Goal: Information Seeking & Learning: Find specific page/section

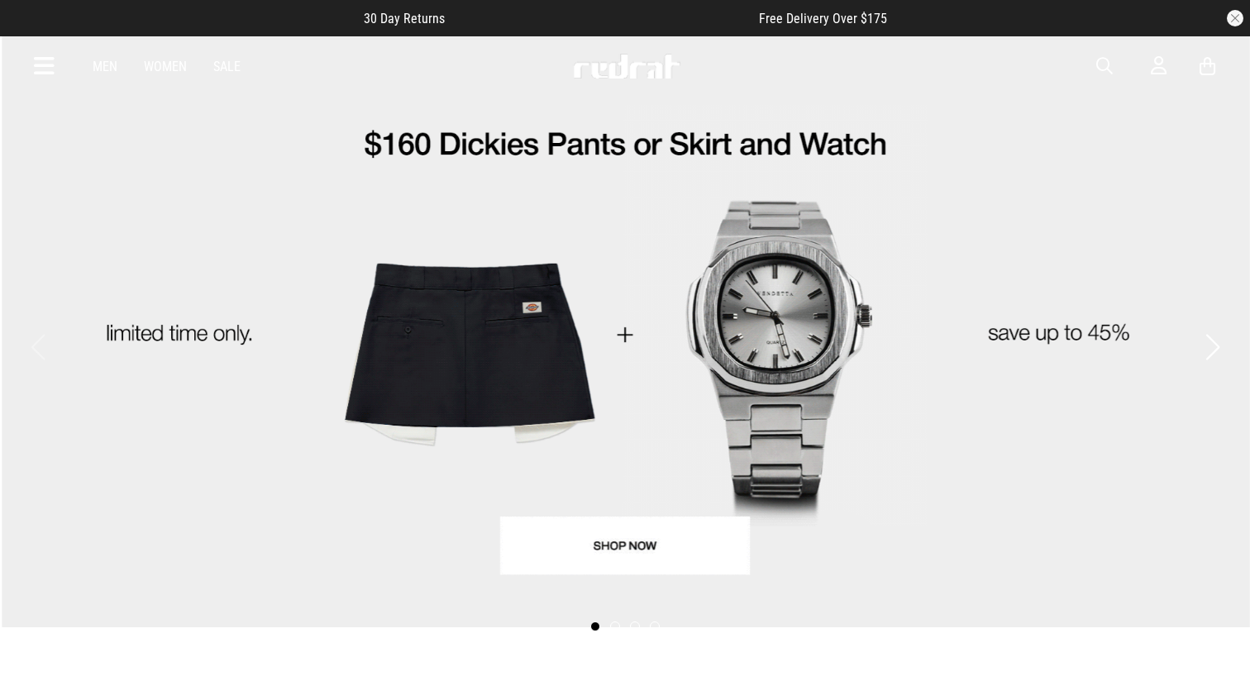
click at [1104, 69] on span "button" at bounding box center [1104, 66] width 17 height 20
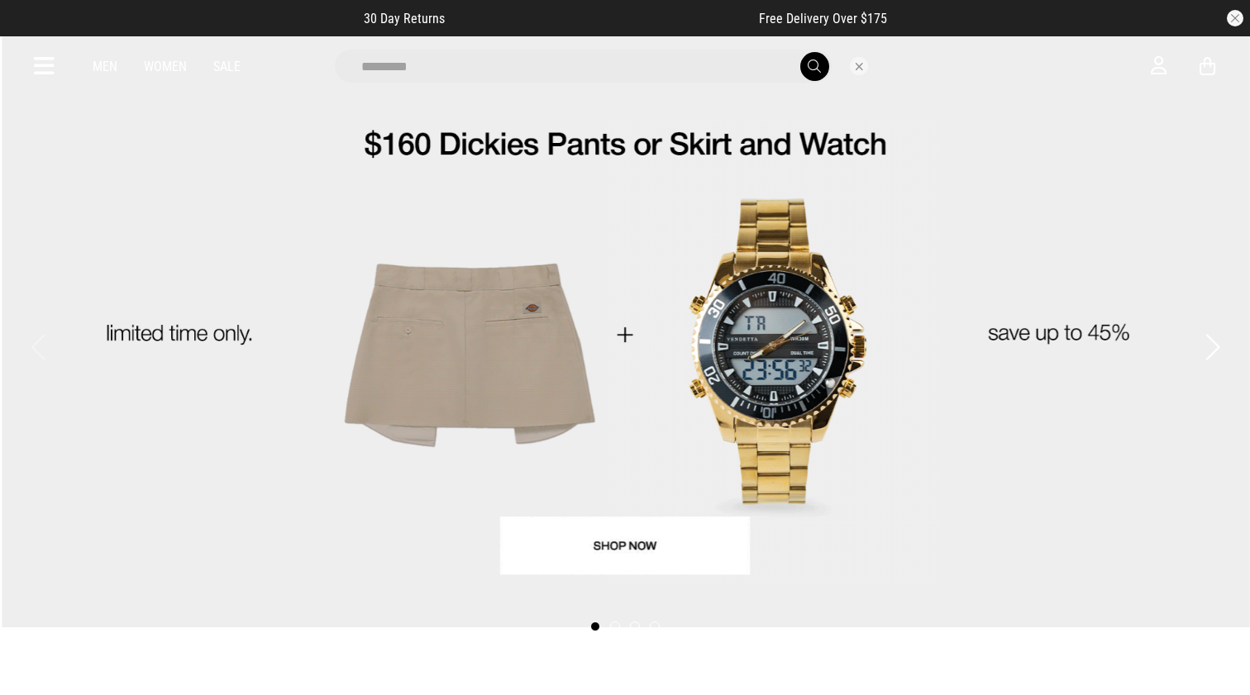
type input "*********"
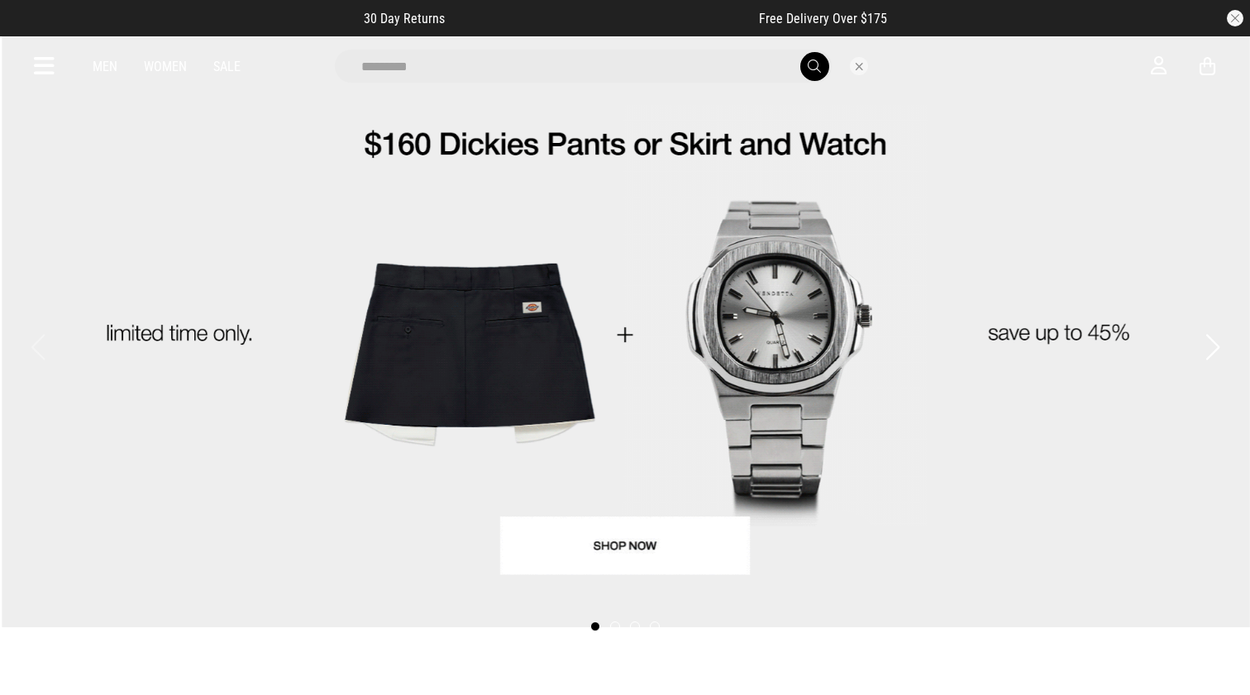
click at [813, 66] on button "submit" at bounding box center [814, 66] width 29 height 29
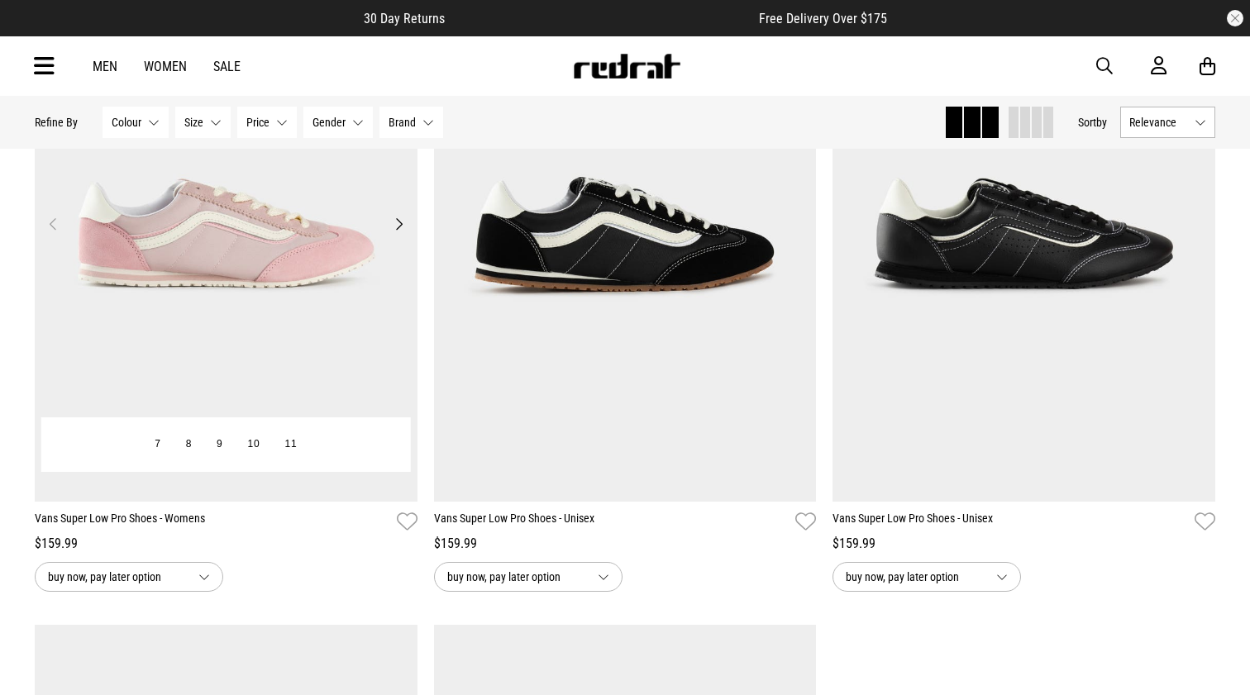
scroll to position [266, 0]
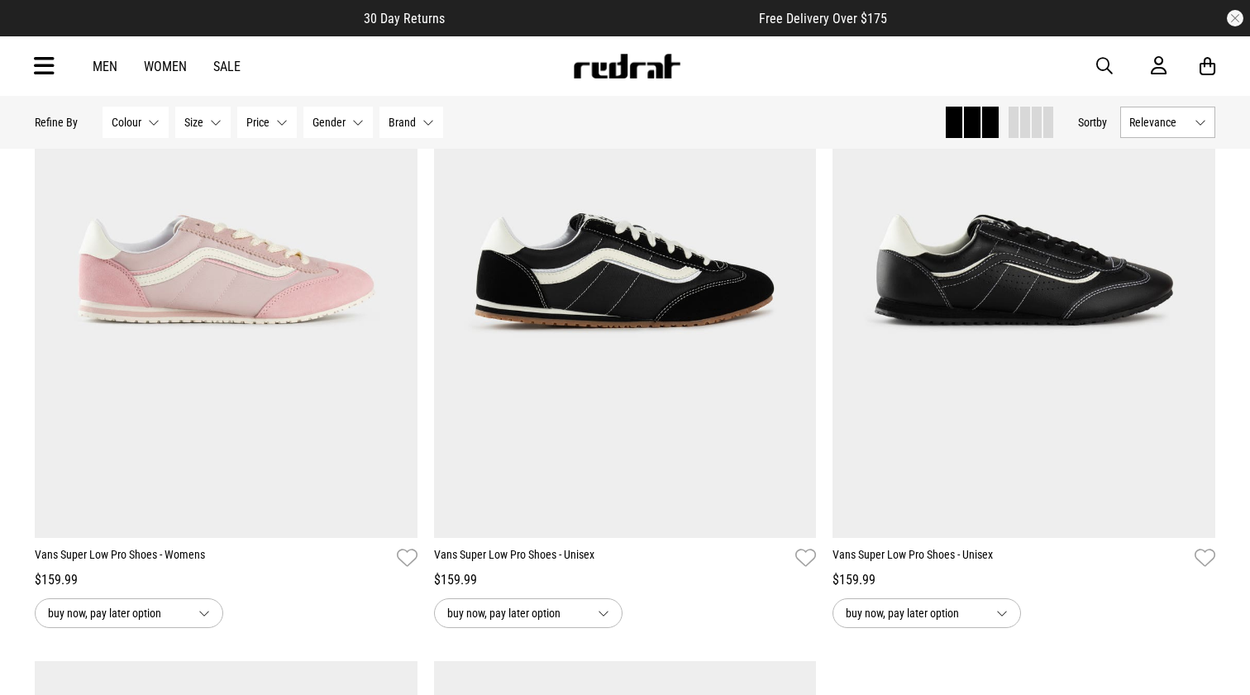
click at [1108, 70] on span "button" at bounding box center [1104, 66] width 17 height 20
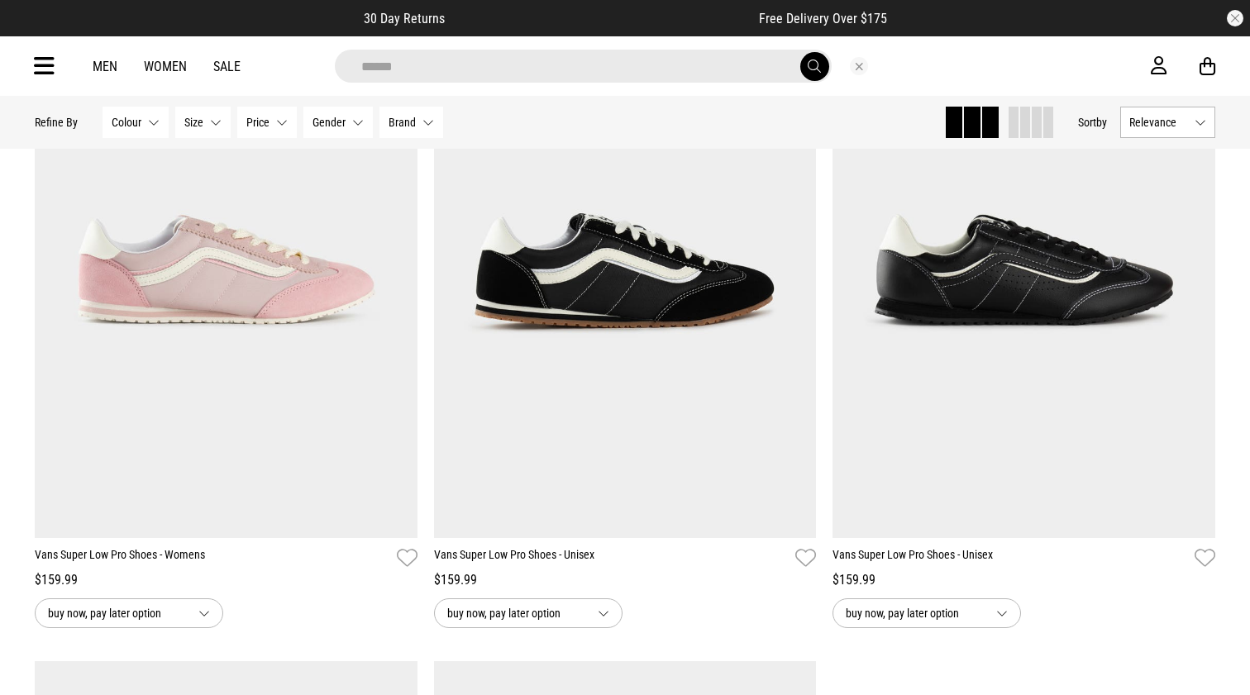
type input "******"
click at [813, 66] on button "submit" at bounding box center [814, 66] width 29 height 29
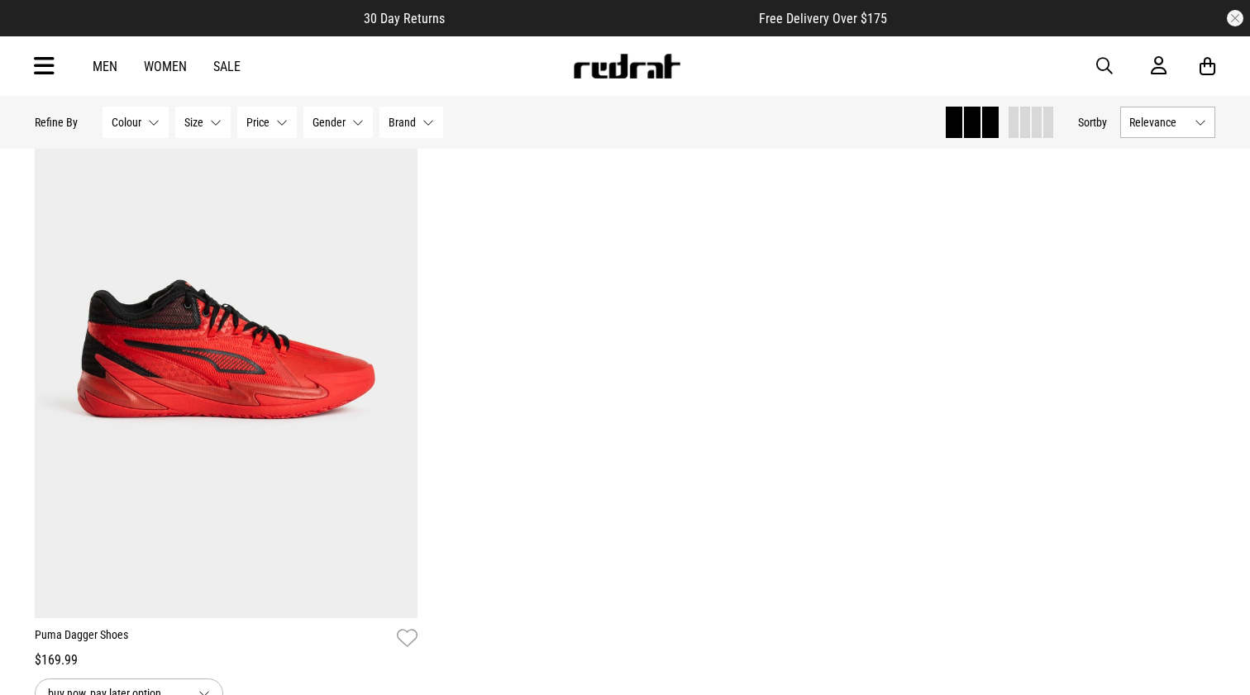
scroll to position [182, 0]
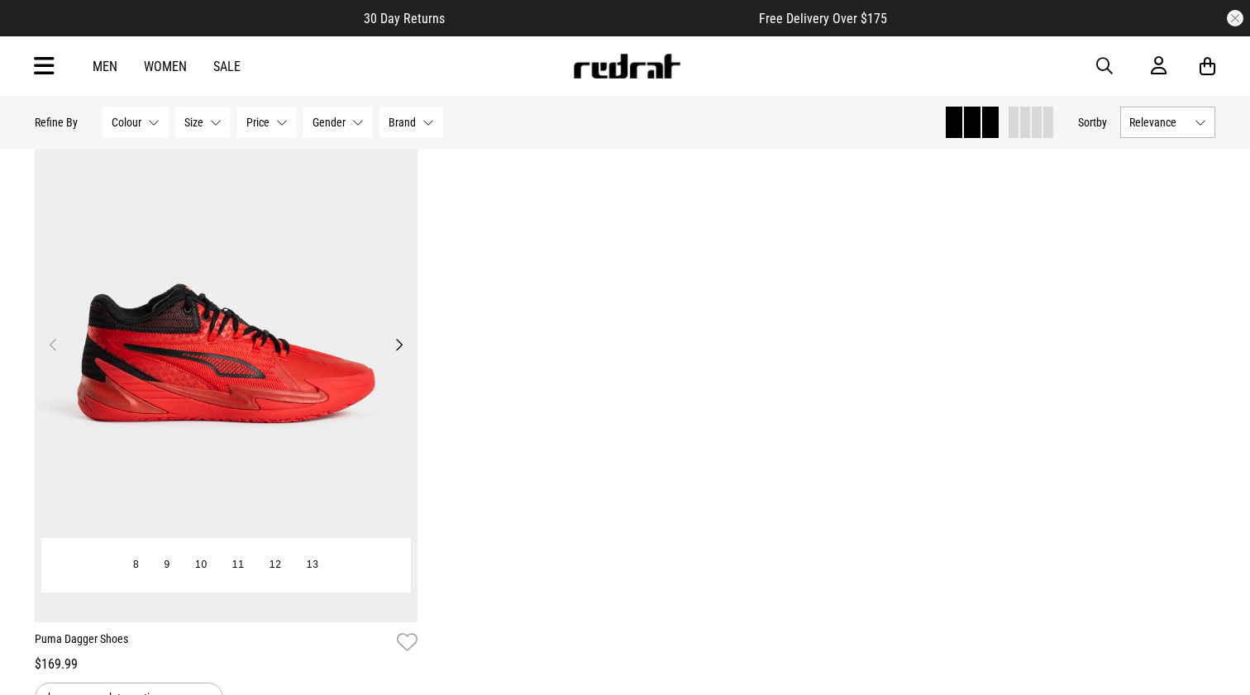
click at [395, 345] on button "Next" at bounding box center [398, 345] width 21 height 20
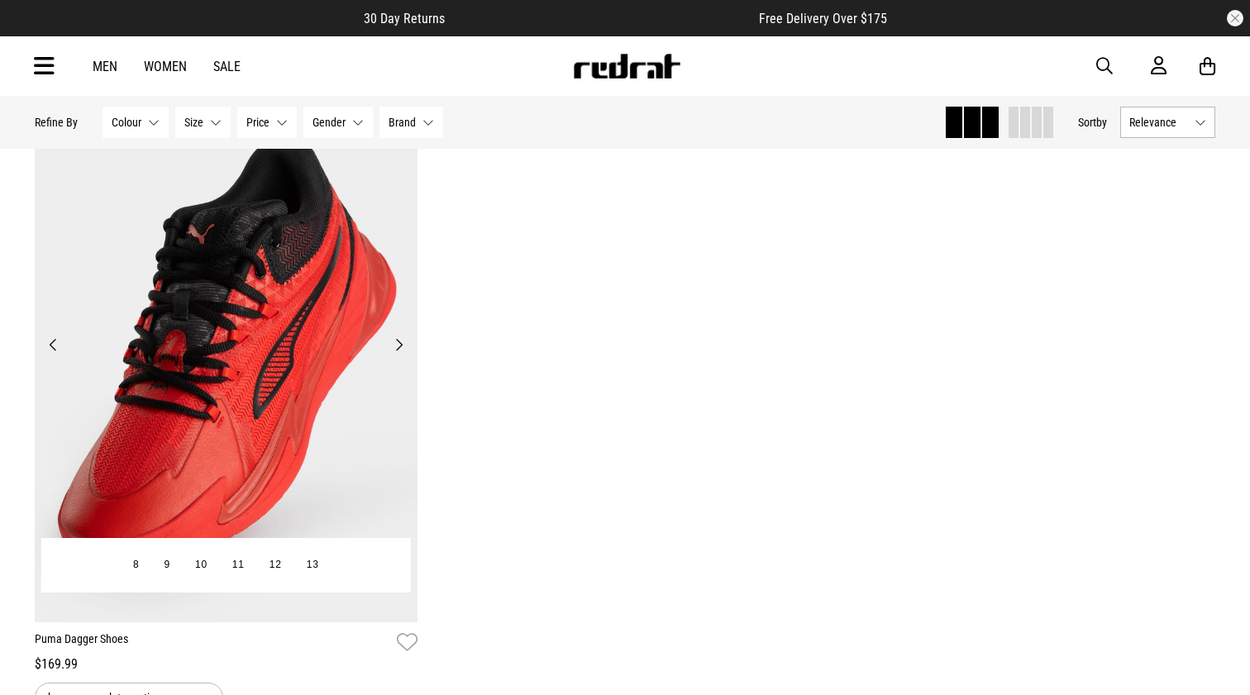
click at [395, 345] on button "Next" at bounding box center [398, 345] width 21 height 20
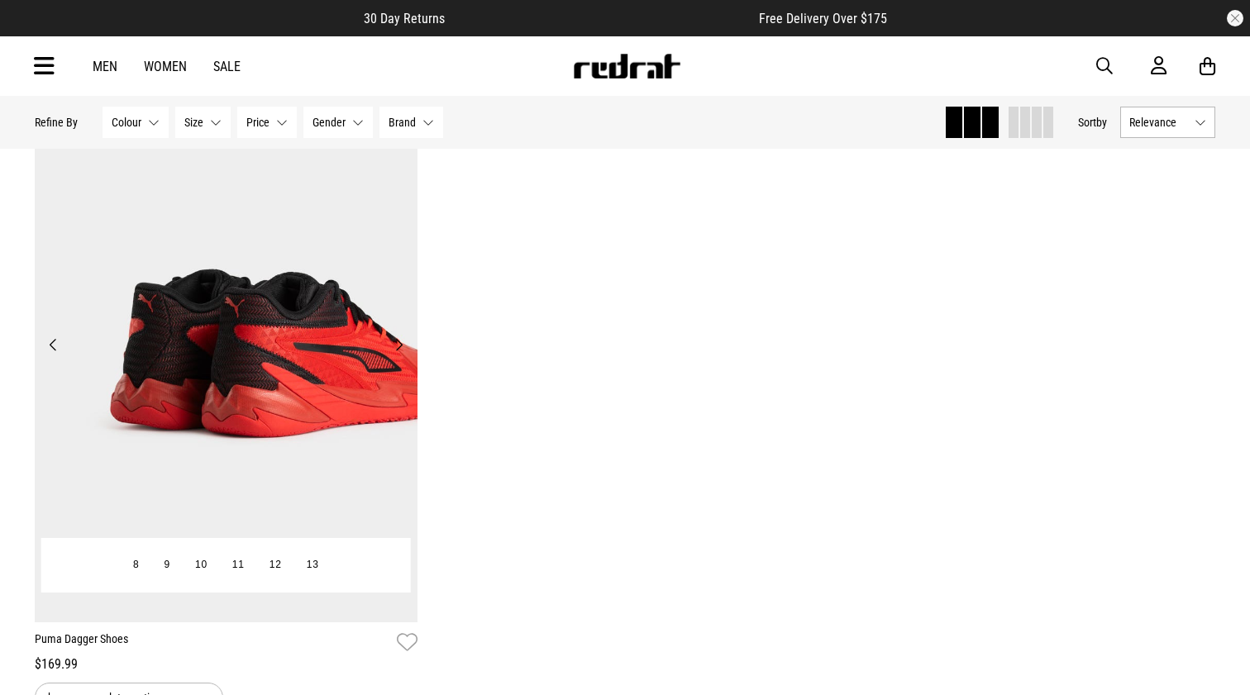
click at [395, 345] on button "Next" at bounding box center [398, 345] width 21 height 20
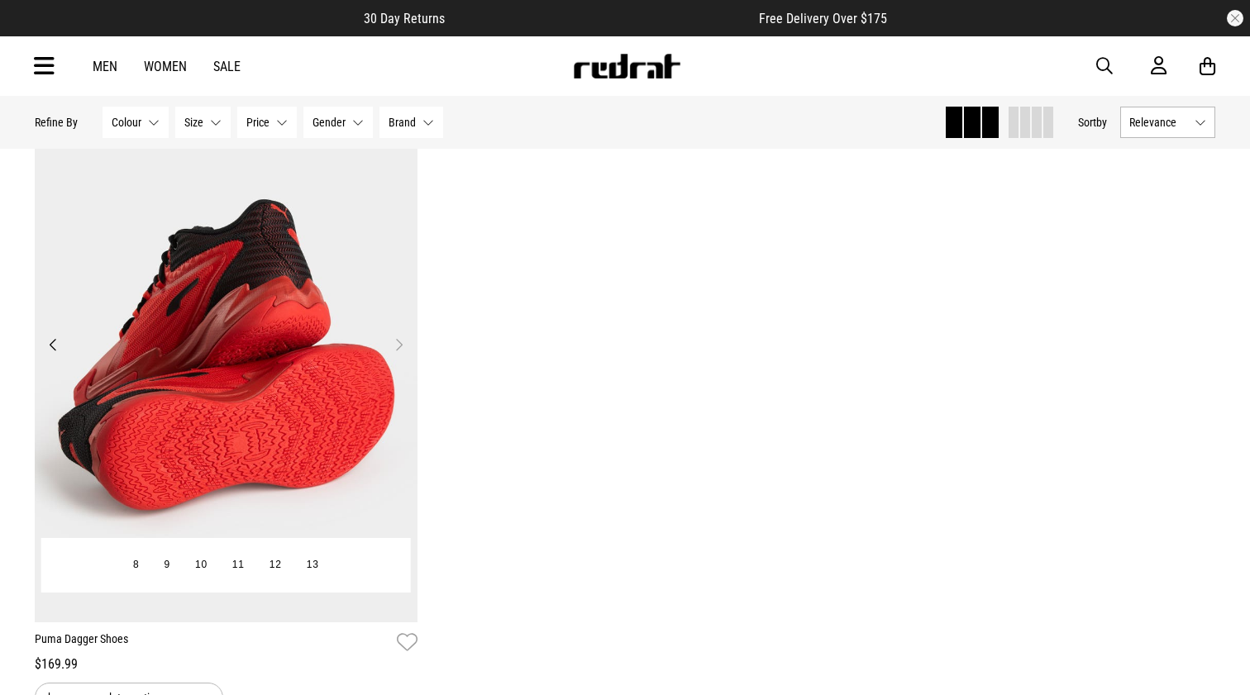
click at [395, 345] on button "Next" at bounding box center [398, 345] width 21 height 20
click at [45, 345] on button "Previous" at bounding box center [53, 345] width 21 height 20
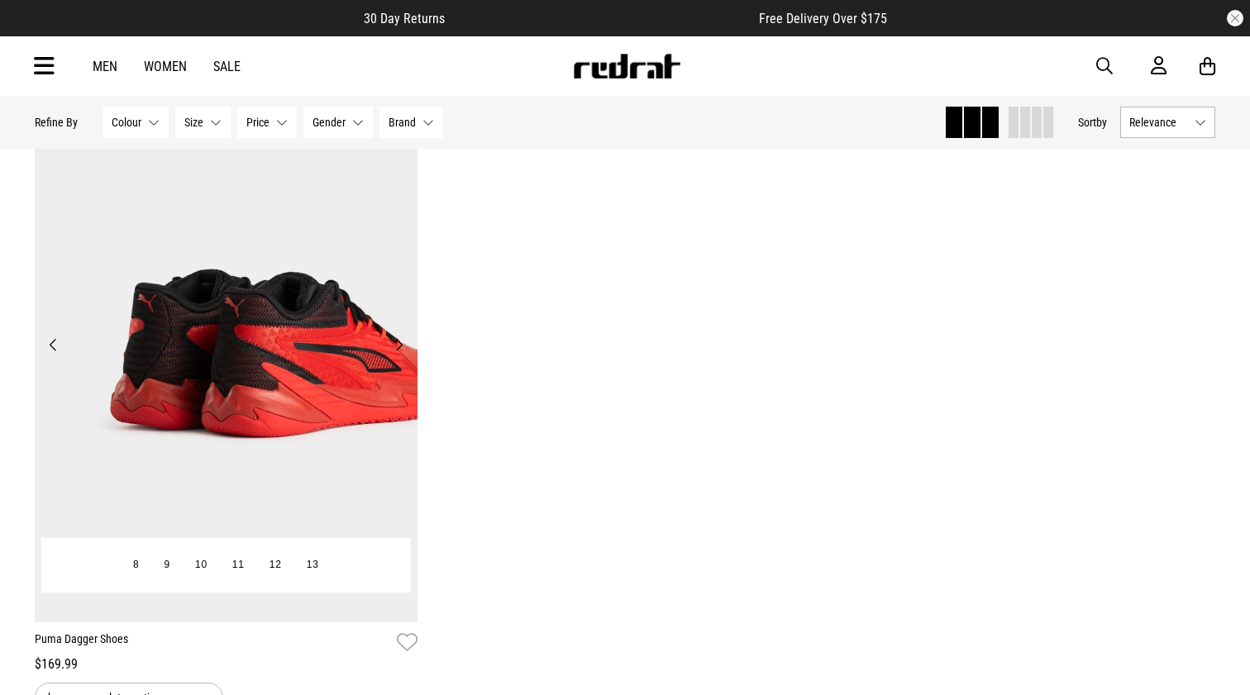
click at [45, 345] on button "Previous" at bounding box center [53, 345] width 21 height 20
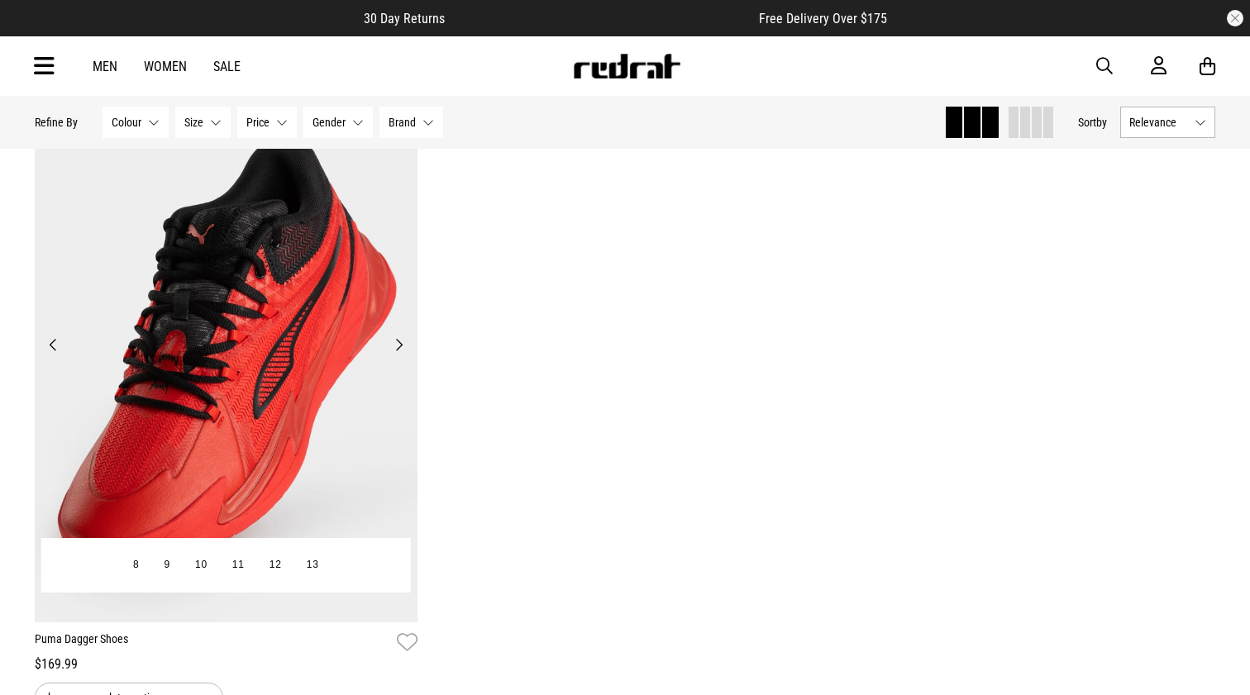
click at [56, 348] on button "Previous" at bounding box center [53, 345] width 21 height 20
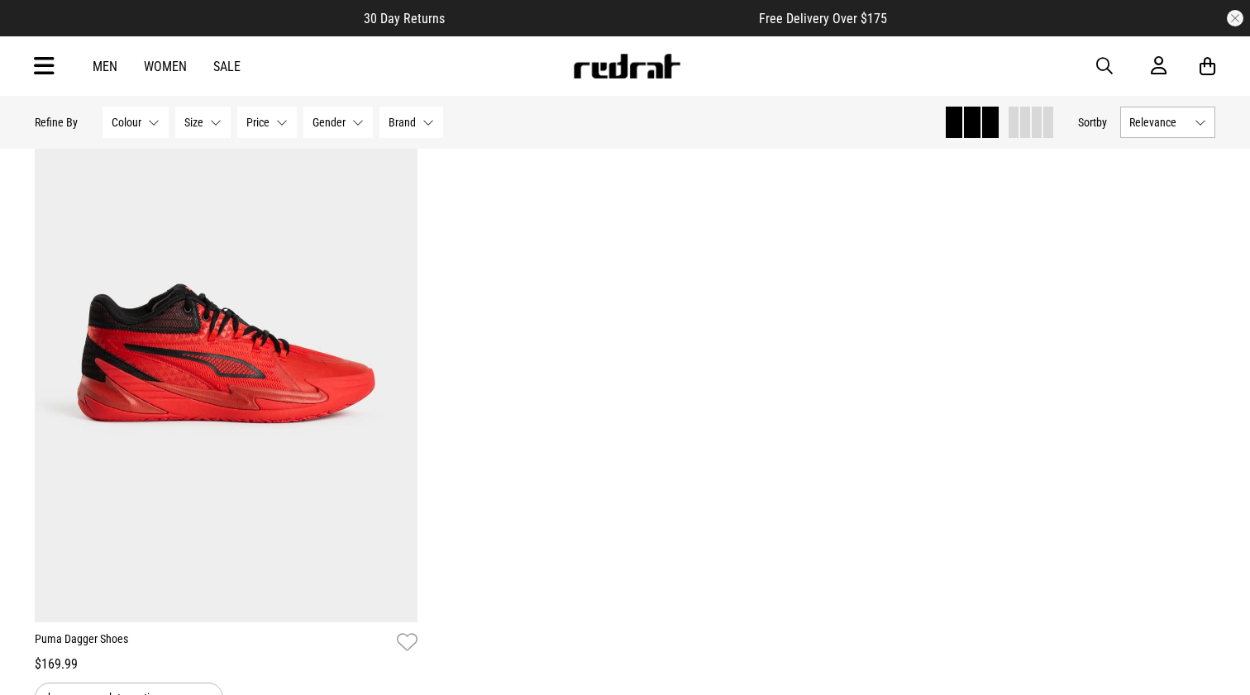
click at [623, 68] on img at bounding box center [626, 66] width 109 height 25
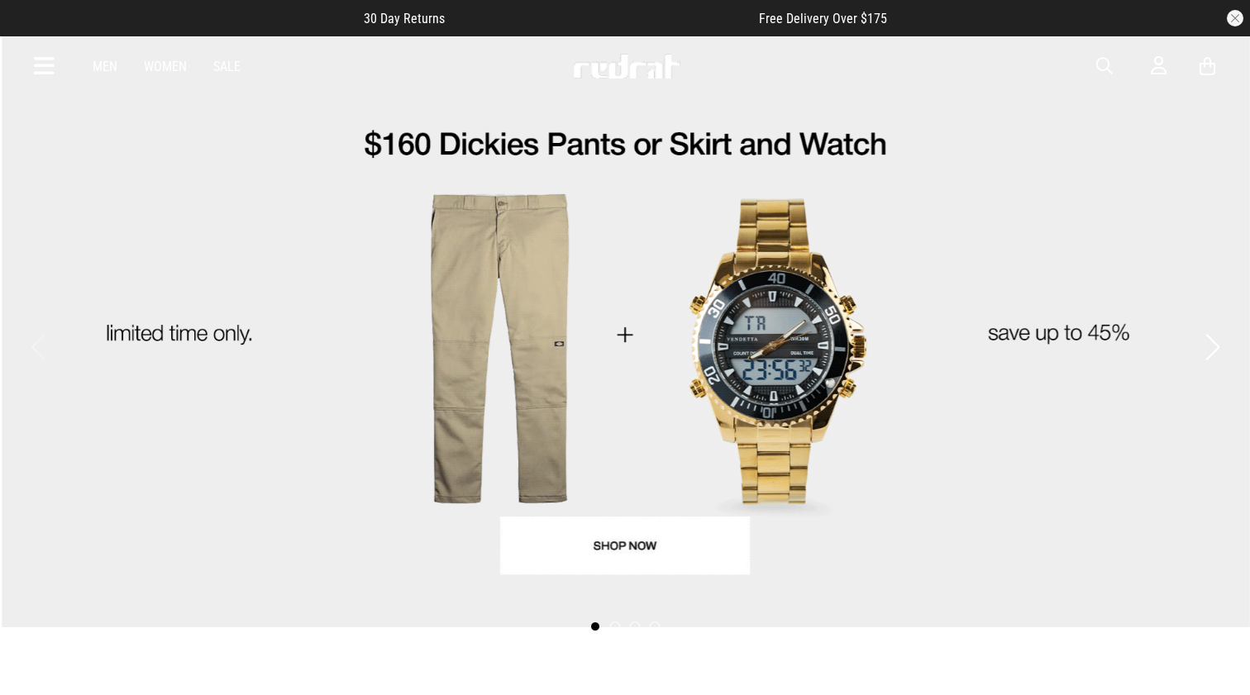
scroll to position [-2, 0]
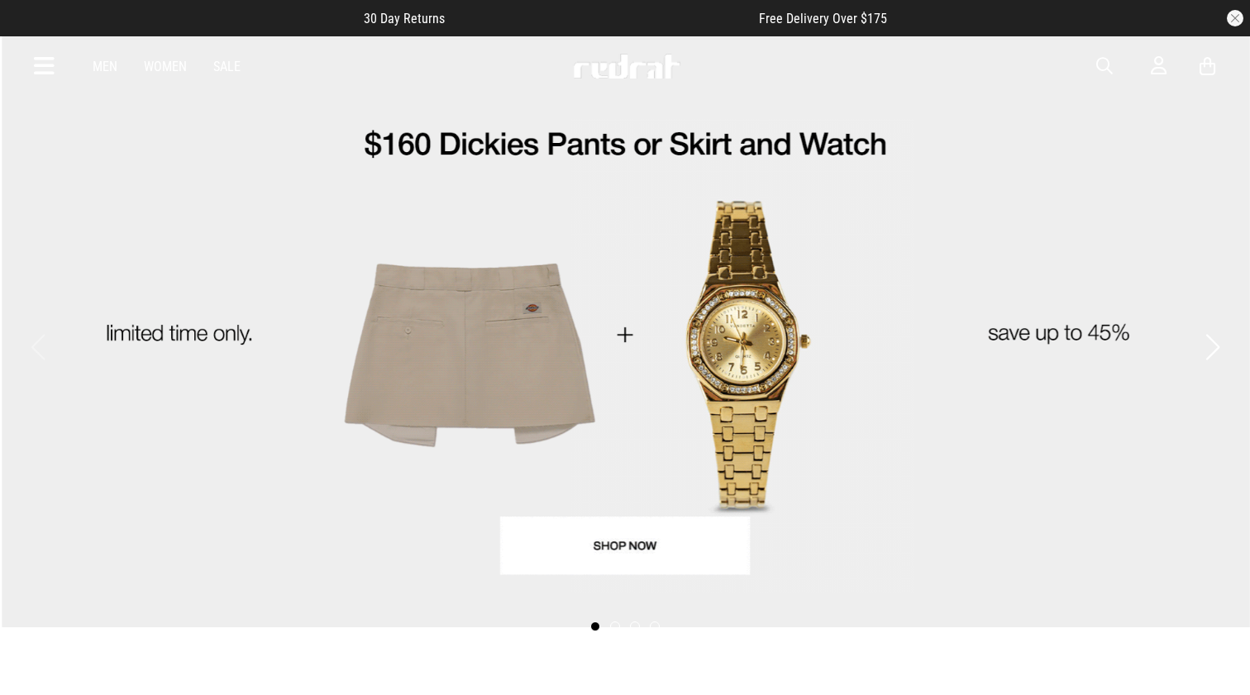
click at [621, 79] on link at bounding box center [626, 74] width 109 height 16
